Goal: Task Accomplishment & Management: Use online tool/utility

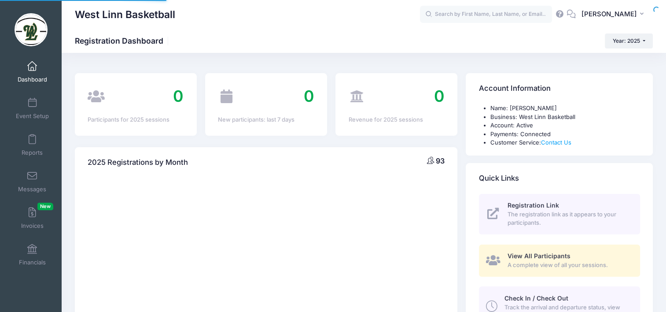
select select
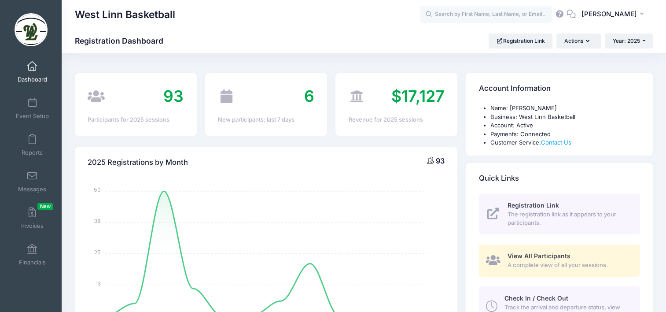
click at [548, 213] on span "The registration link as it appears to your participants." at bounding box center [569, 218] width 122 height 17
